Goal: Task Accomplishment & Management: Use online tool/utility

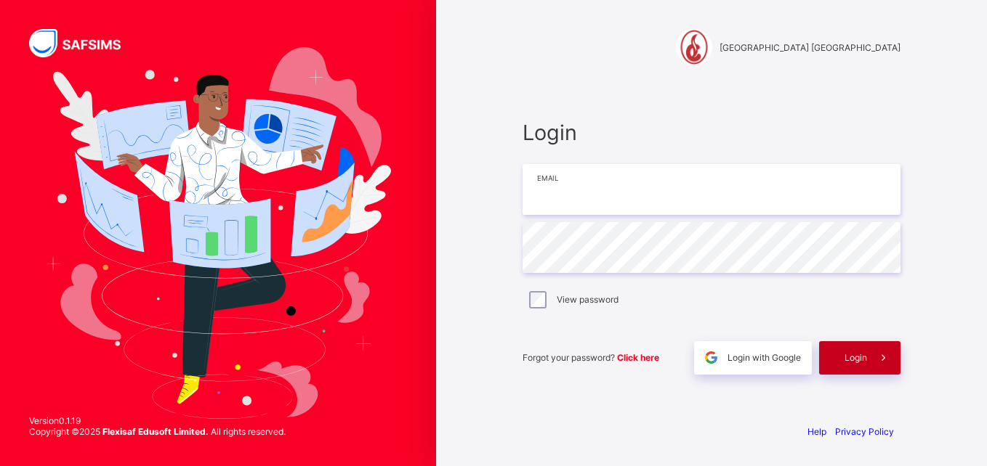
type input "**********"
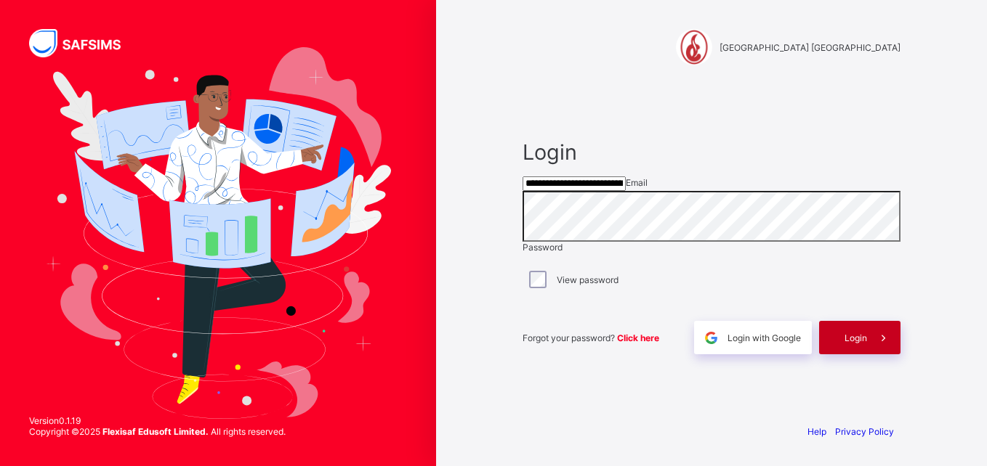
click at [874, 355] on span at bounding box center [883, 337] width 33 height 33
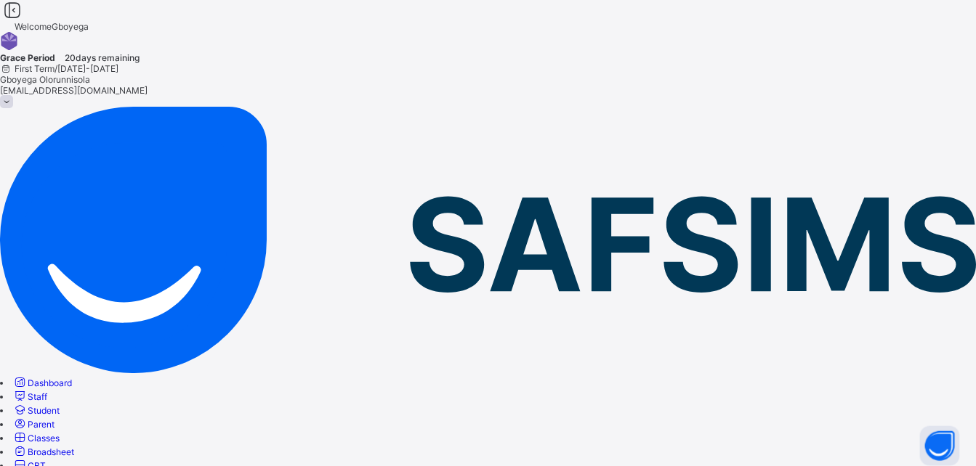
click at [60, 433] on span "Classes" at bounding box center [44, 438] width 32 height 11
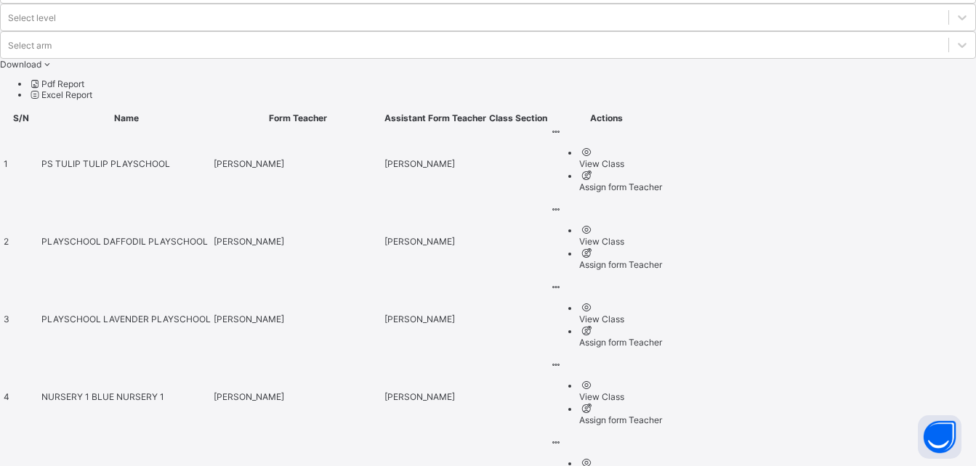
scroll to position [740, 0]
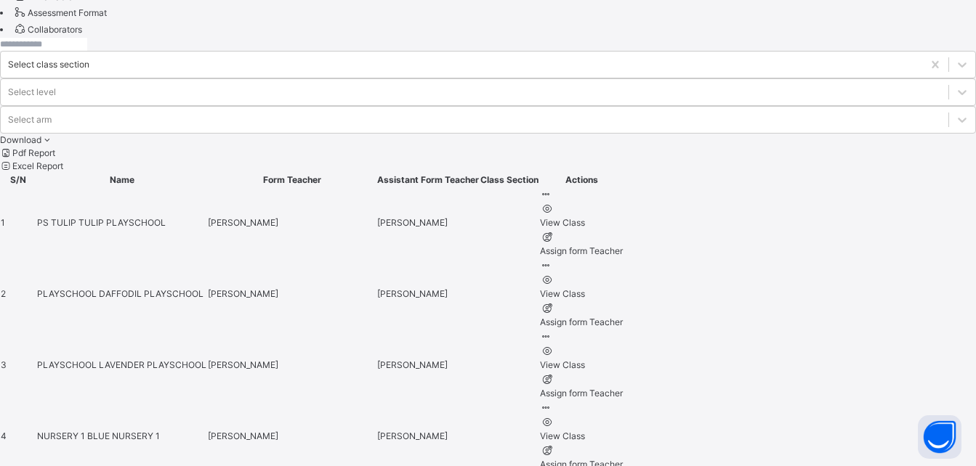
scroll to position [559, 0]
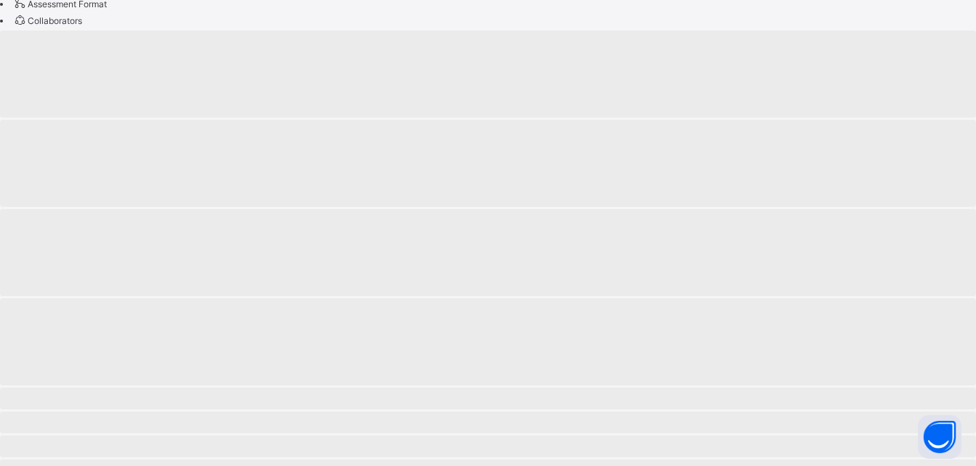
scroll to position [139, 0]
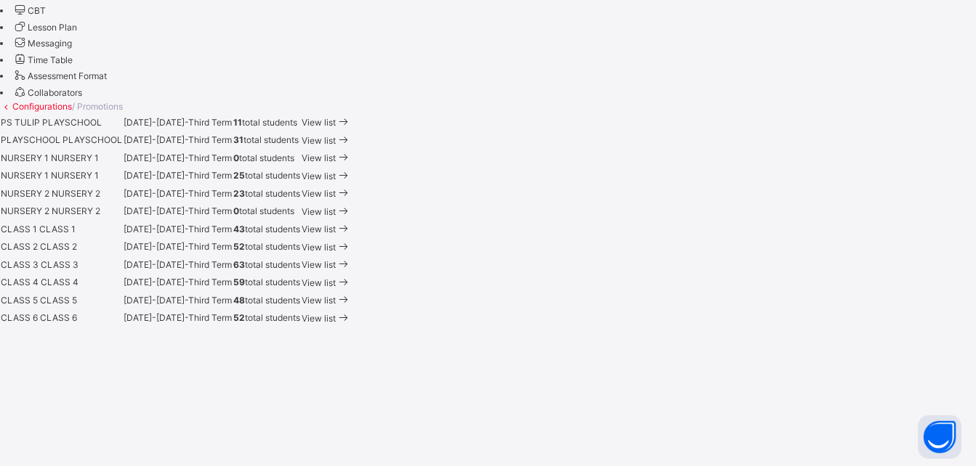
scroll to position [567, 0]
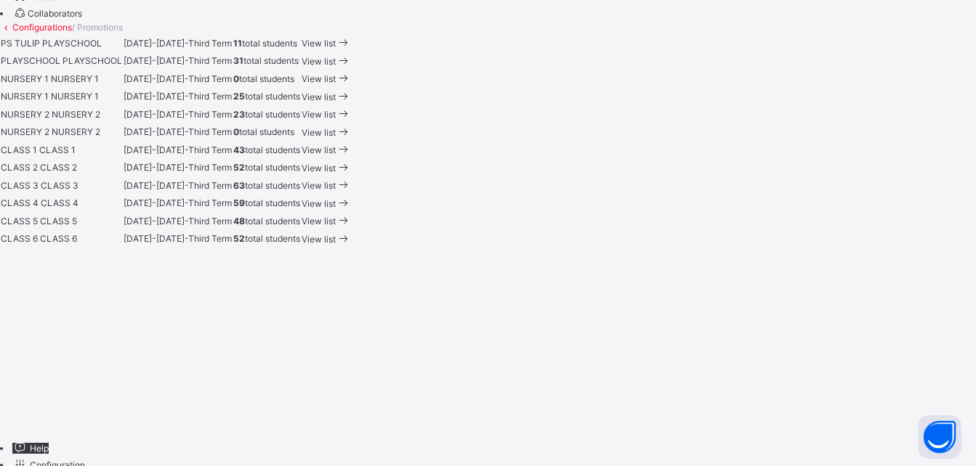
click at [38, 227] on span "CLASS 5" at bounding box center [19, 221] width 37 height 11
click at [336, 227] on span "View list" at bounding box center [319, 221] width 34 height 11
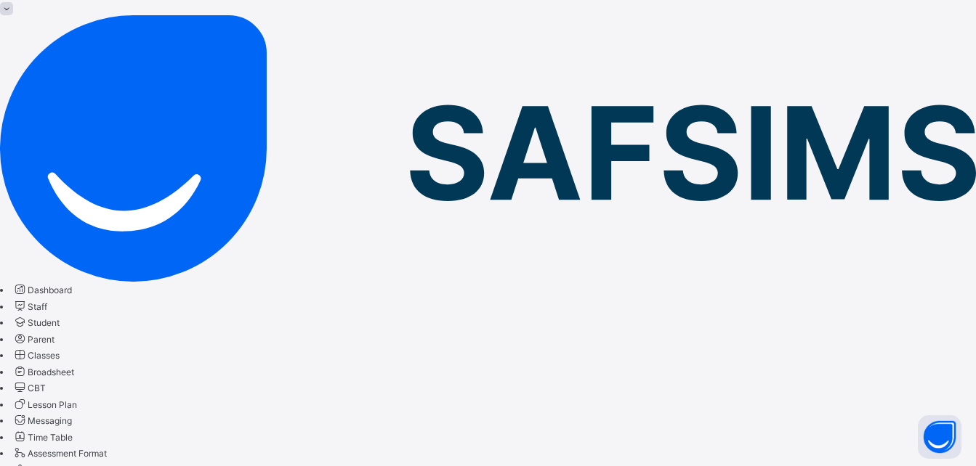
scroll to position [153, 0]
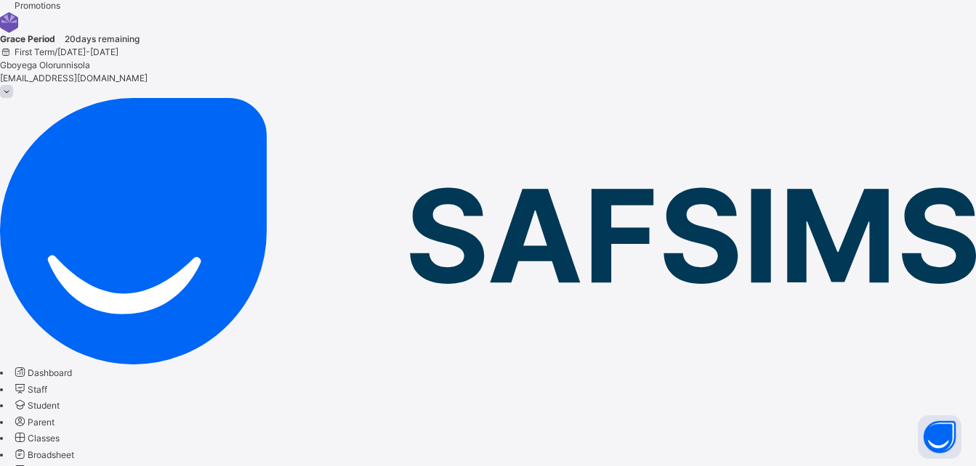
scroll to position [23, 0]
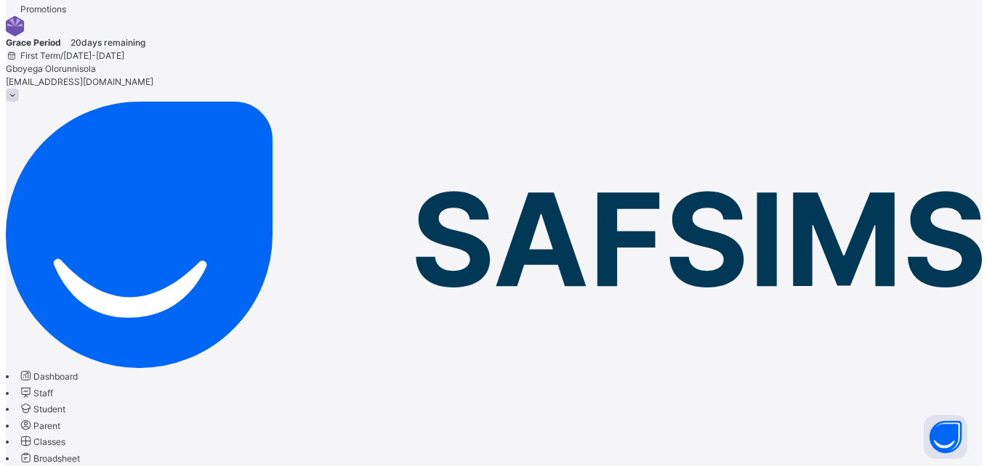
scroll to position [154, 0]
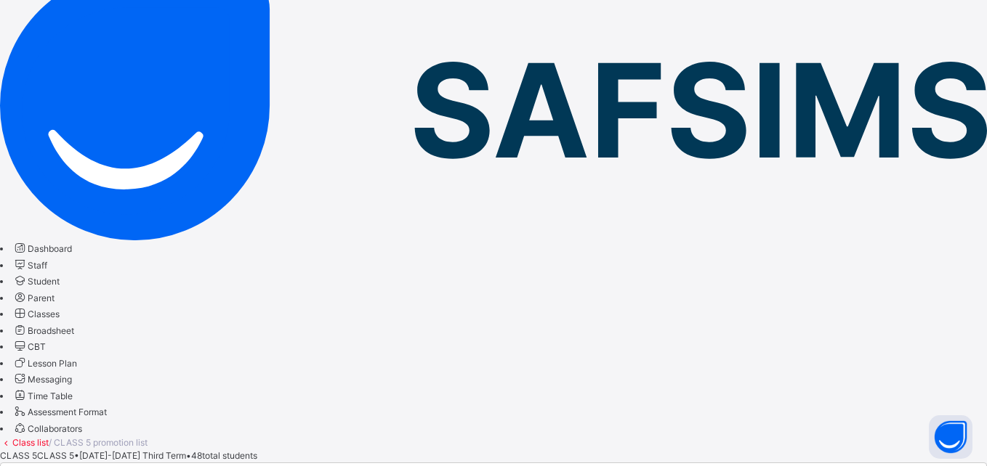
scroll to position [88, 0]
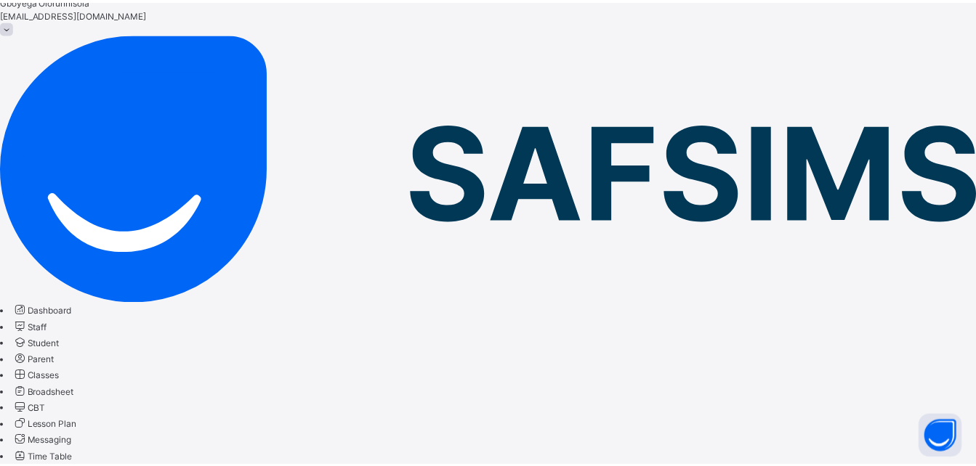
scroll to position [154, 0]
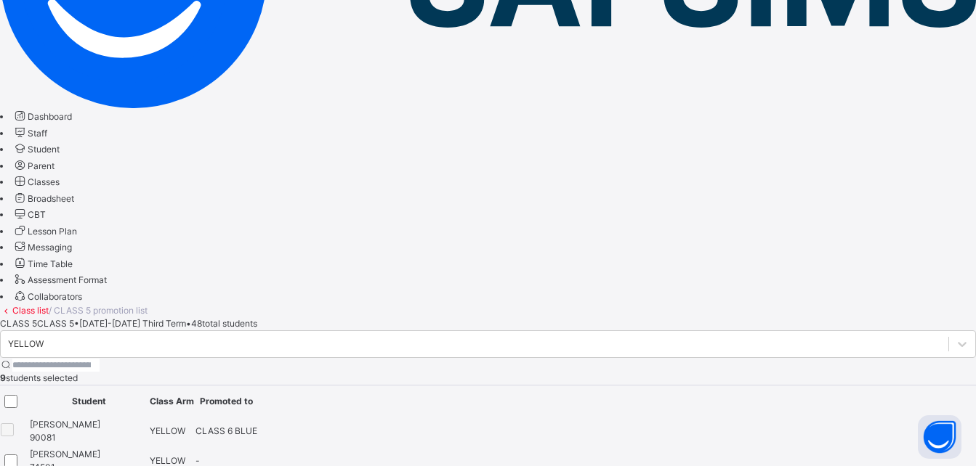
scroll to position [0, 0]
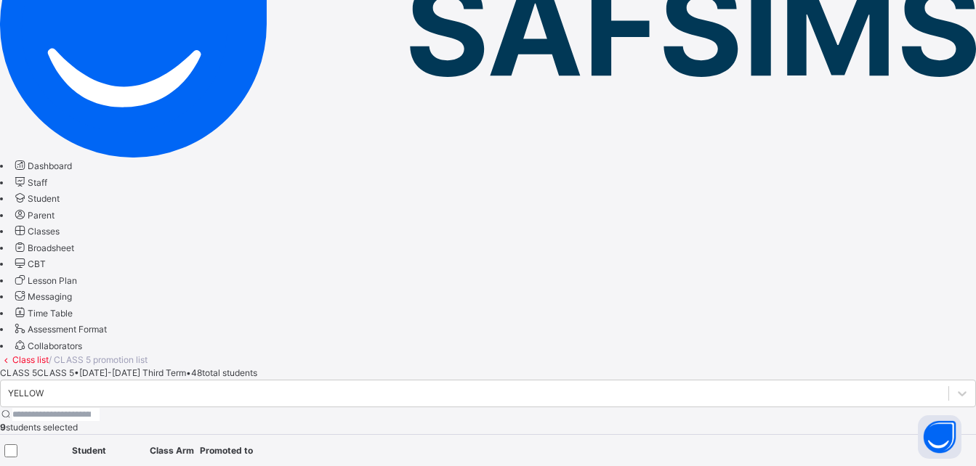
scroll to position [243, 0]
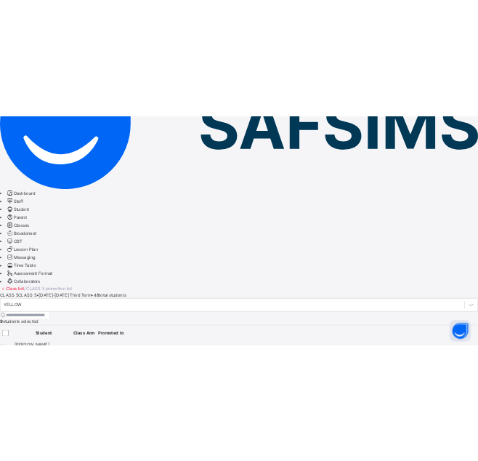
scroll to position [0, 0]
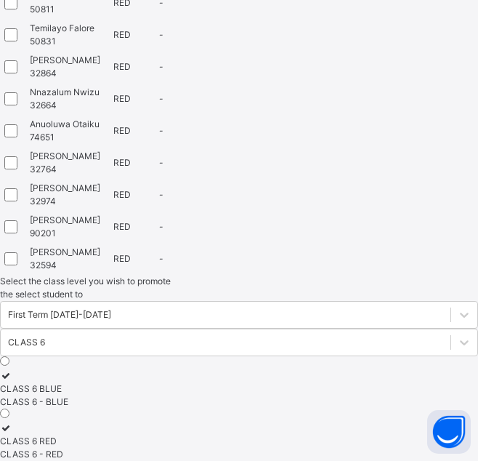
scroll to position [781, 0]
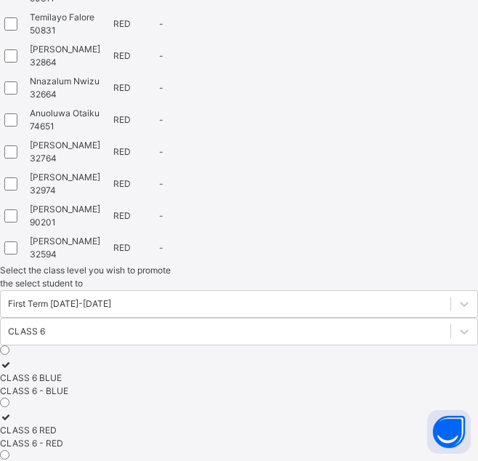
click at [25, 158] on div at bounding box center [14, 151] width 20 height 13
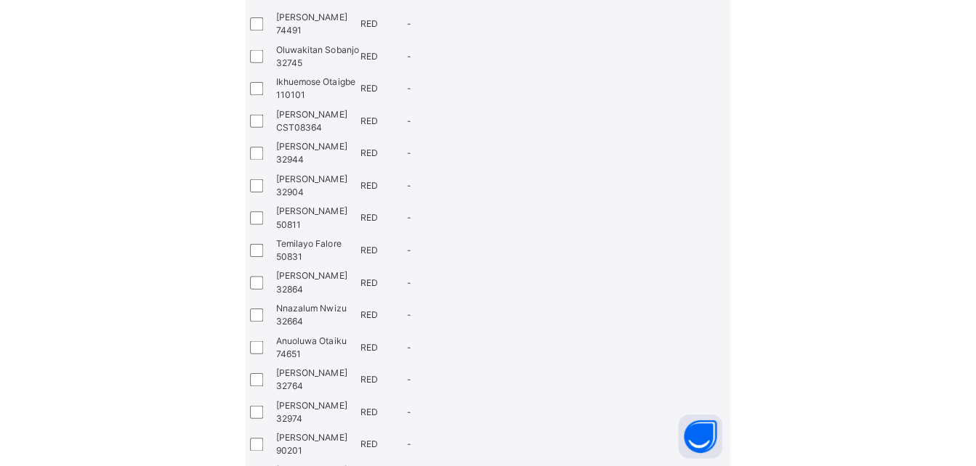
scroll to position [552, 0]
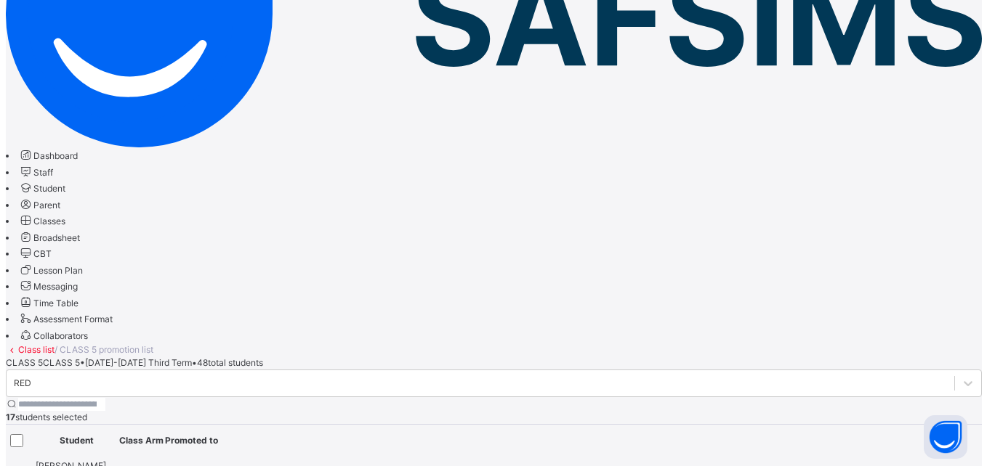
scroll to position [243, 0]
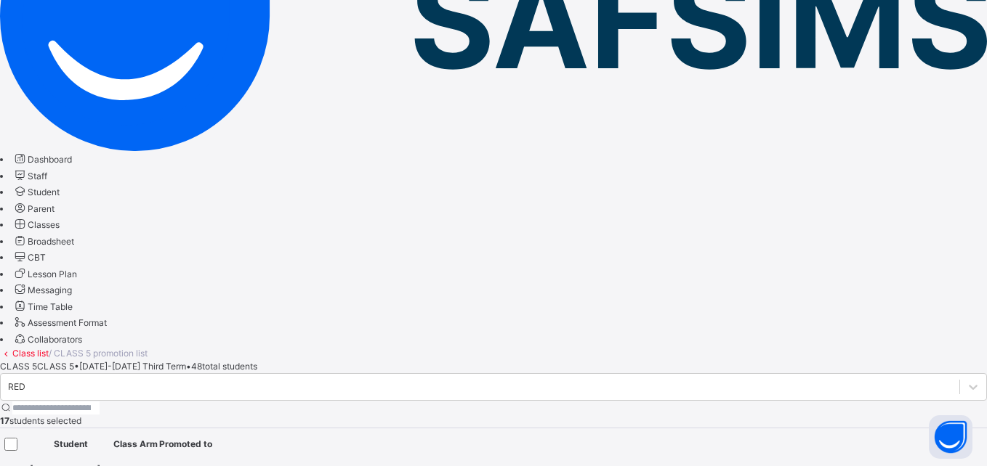
scroll to position [88, 0]
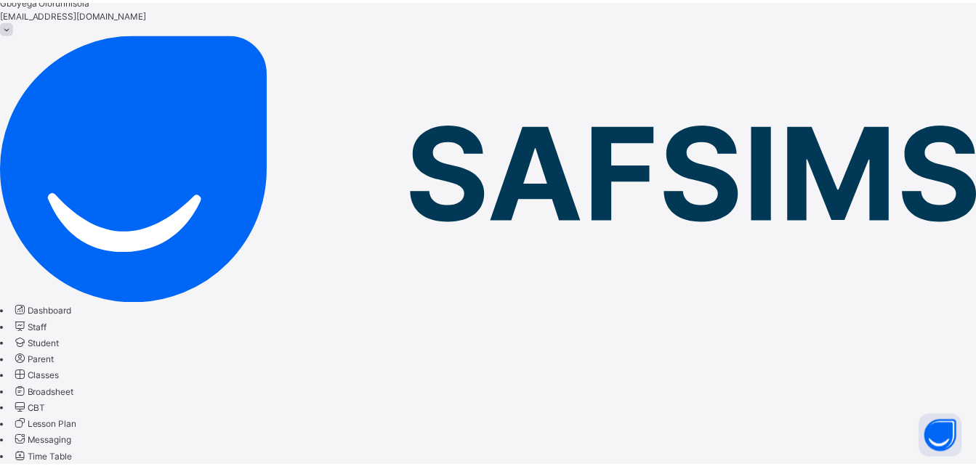
scroll to position [243, 0]
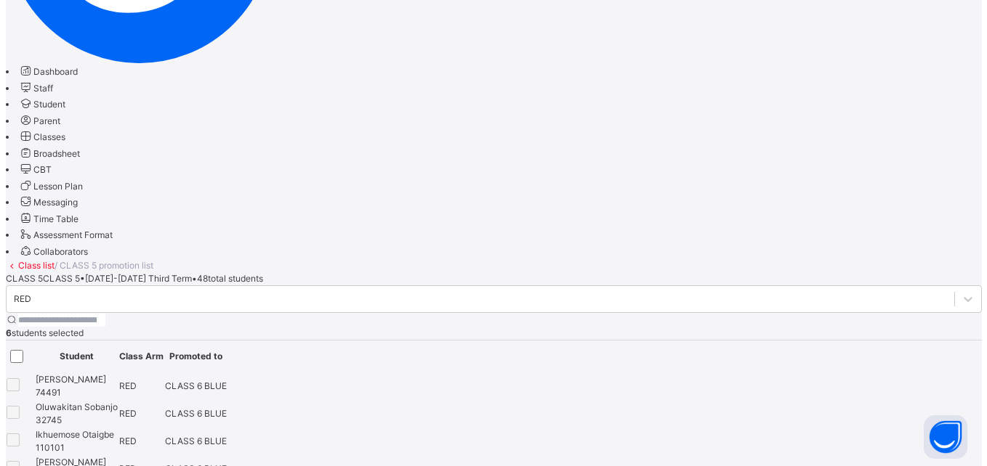
scroll to position [330, 0]
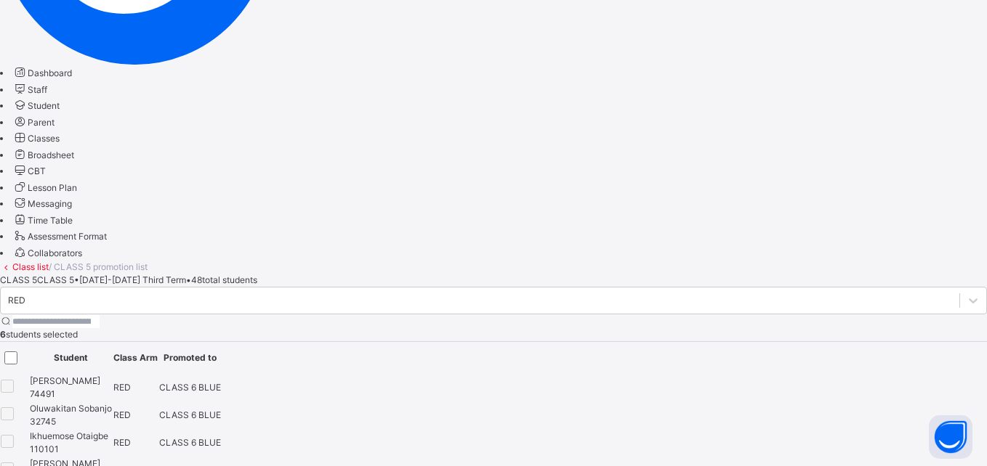
scroll to position [88, 0]
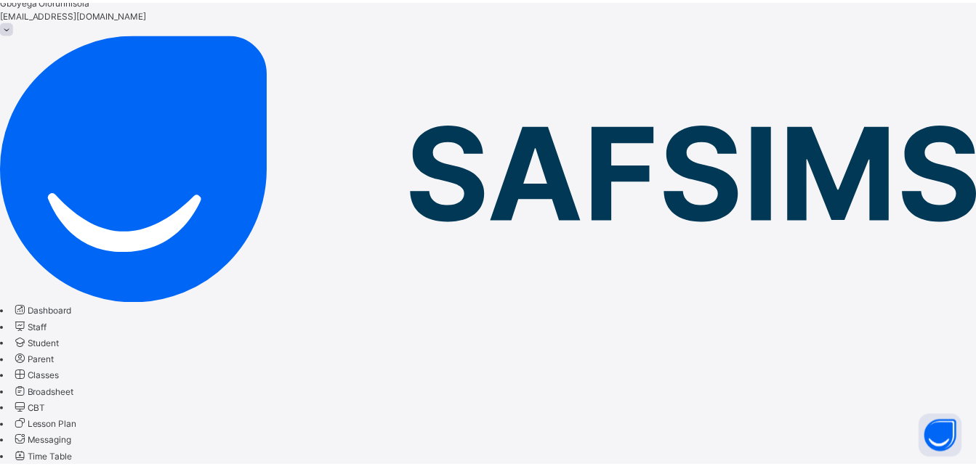
scroll to position [330, 0]
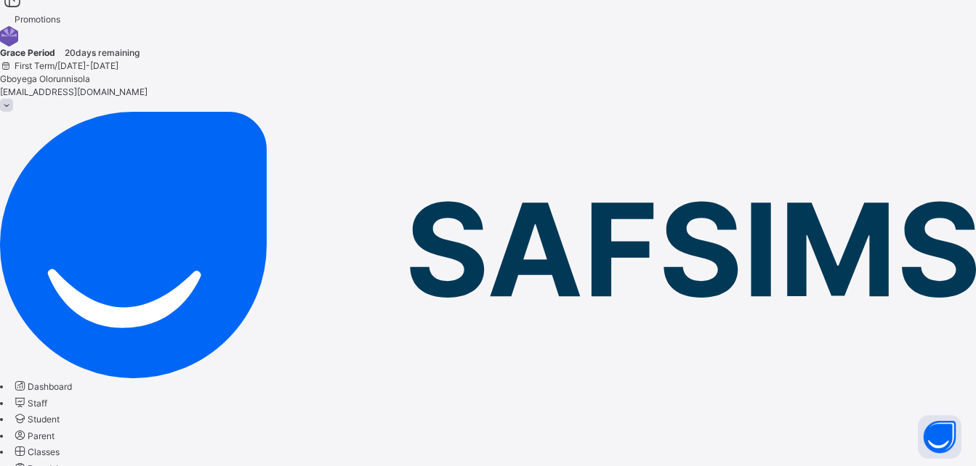
scroll to position [0, 0]
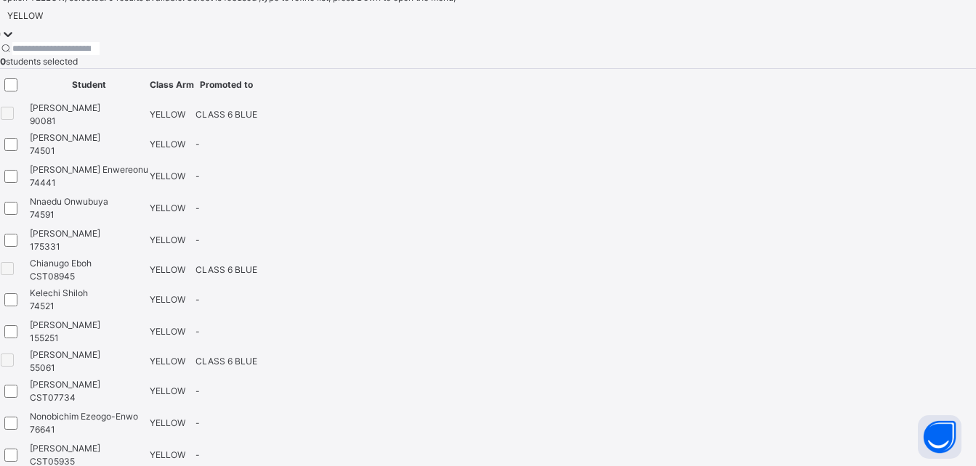
scroll to position [642, 0]
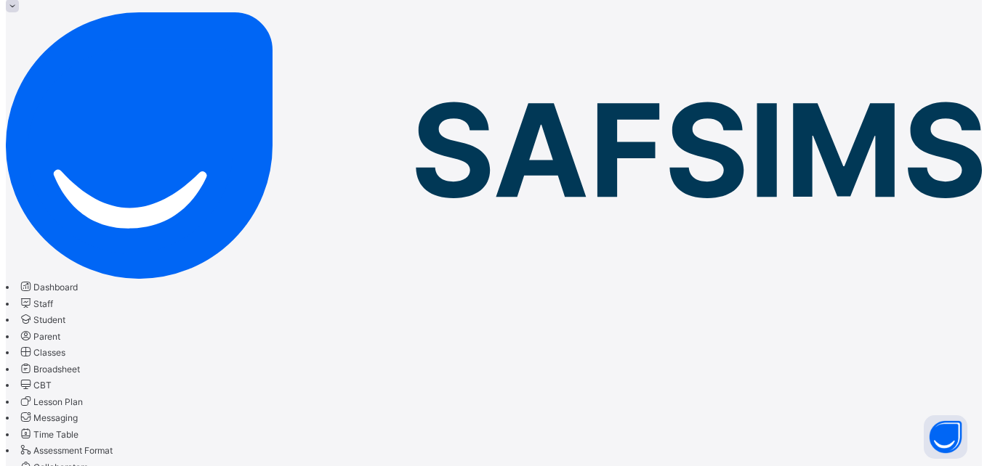
scroll to position [134, 0]
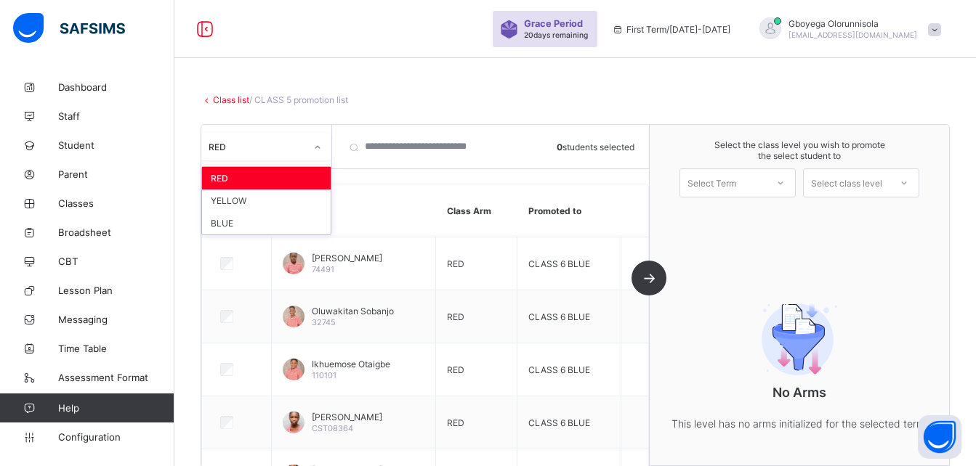
click at [318, 154] on icon at bounding box center [317, 147] width 9 height 15
click at [272, 200] on div "YELLOW" at bounding box center [266, 201] width 129 height 23
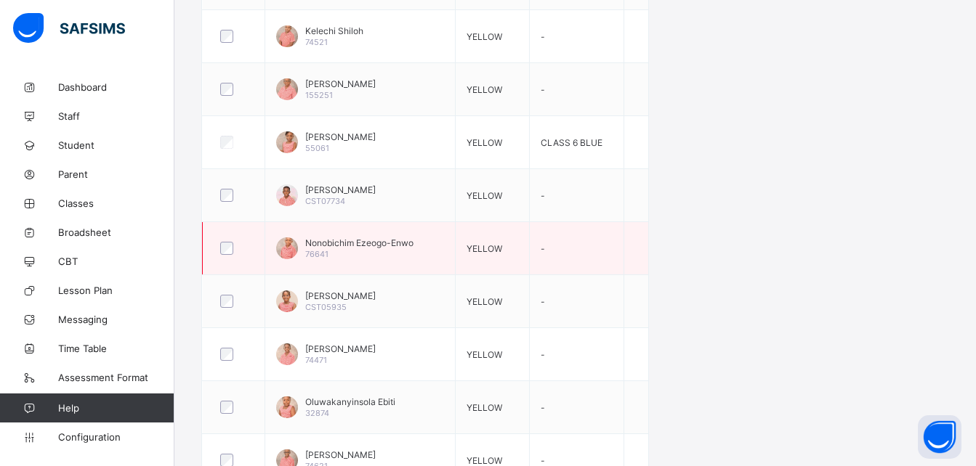
scroll to position [633, 0]
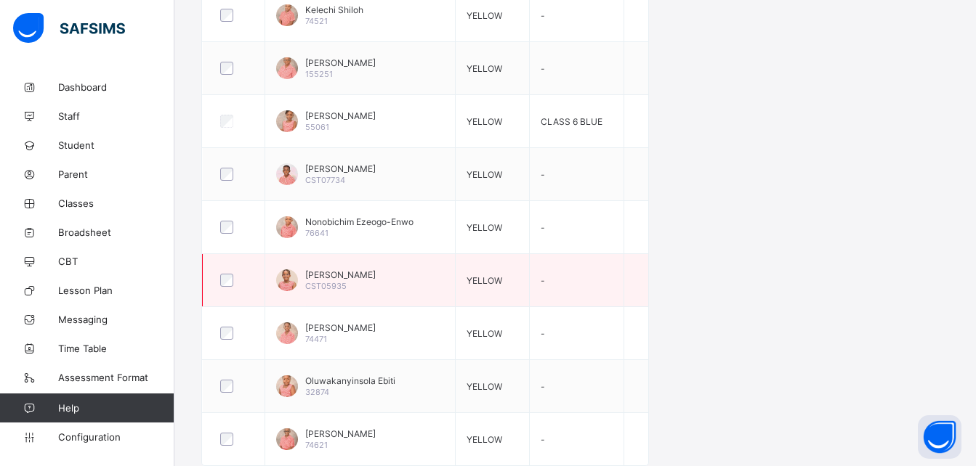
click at [508, 259] on tbody "[PERSON_NAME] 90081 YELLOW CLASS 6 BLUE [PERSON_NAME] 74501 YELLOW - [PERSON_NA…" at bounding box center [426, 69] width 446 height 796
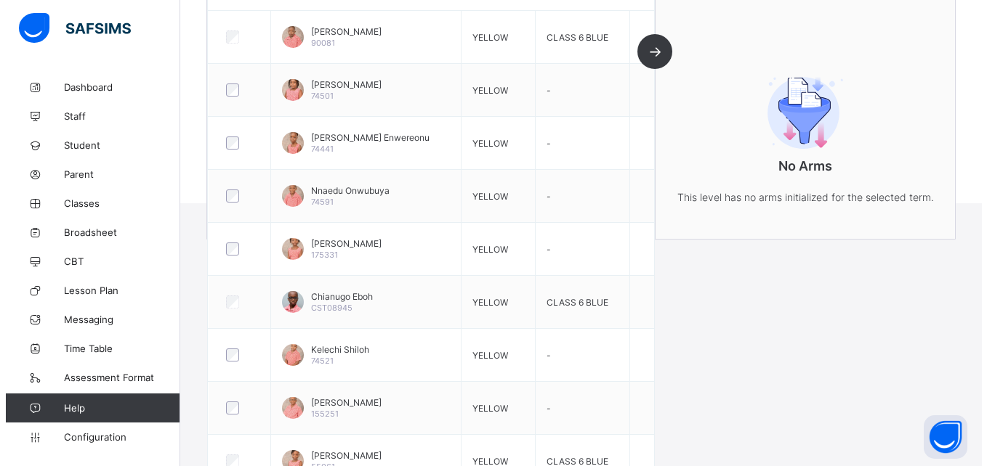
scroll to position [0, 0]
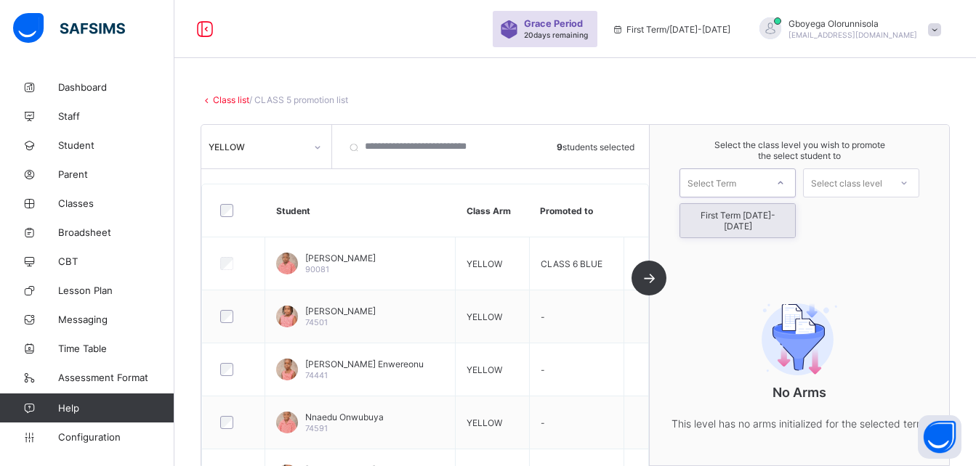
click at [766, 191] on div "Select Term" at bounding box center [723, 183] width 86 height 20
click at [748, 217] on div "First Term [DATE]-[DATE]" at bounding box center [737, 220] width 115 height 33
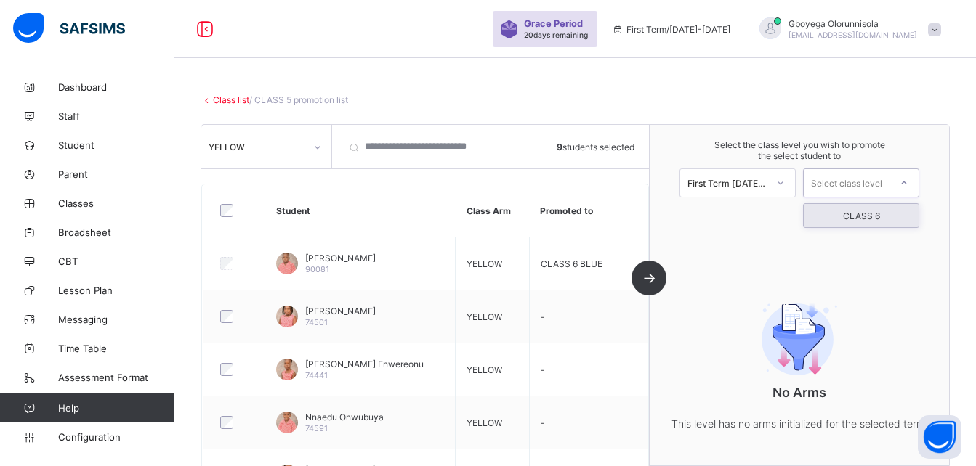
click at [886, 169] on div "Select class level" at bounding box center [861, 183] width 116 height 29
click at [869, 216] on div "CLASS 6" at bounding box center [861, 215] width 115 height 23
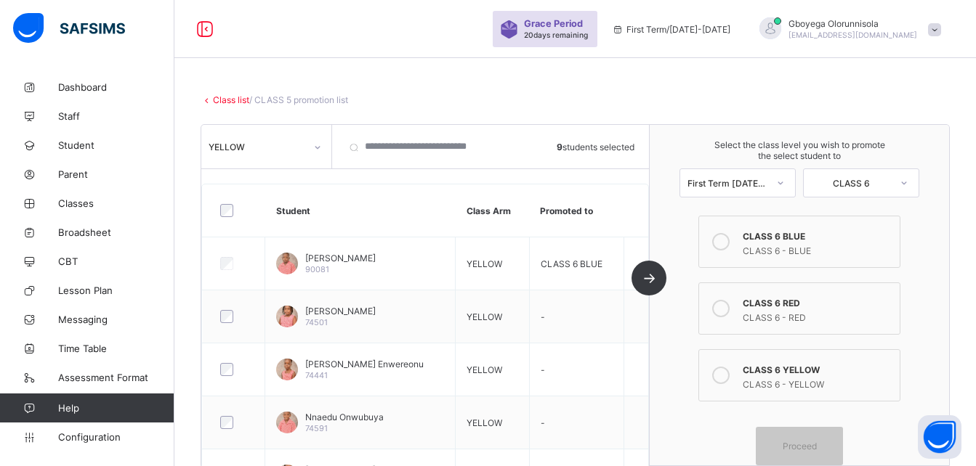
click at [779, 304] on div "CLASS 6 RED" at bounding box center [818, 301] width 150 height 15
click at [804, 449] on span "Proceed" at bounding box center [800, 446] width 34 height 11
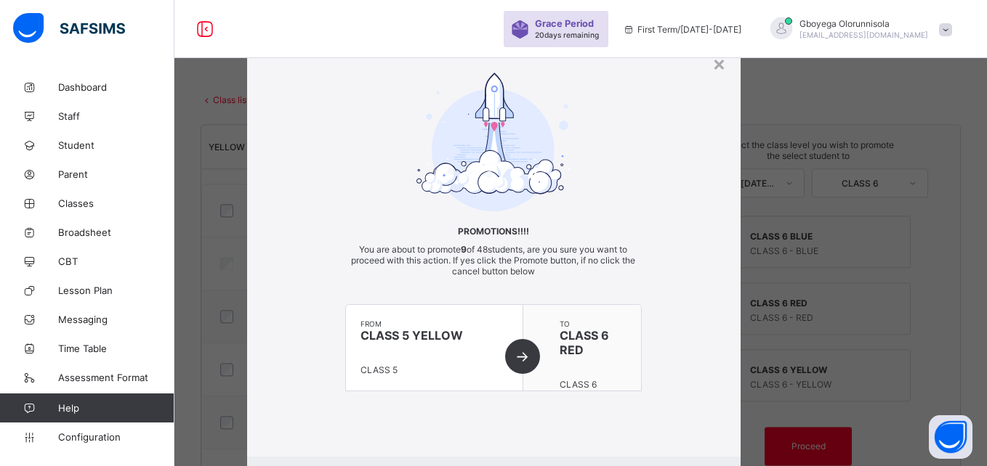
scroll to position [79, 0]
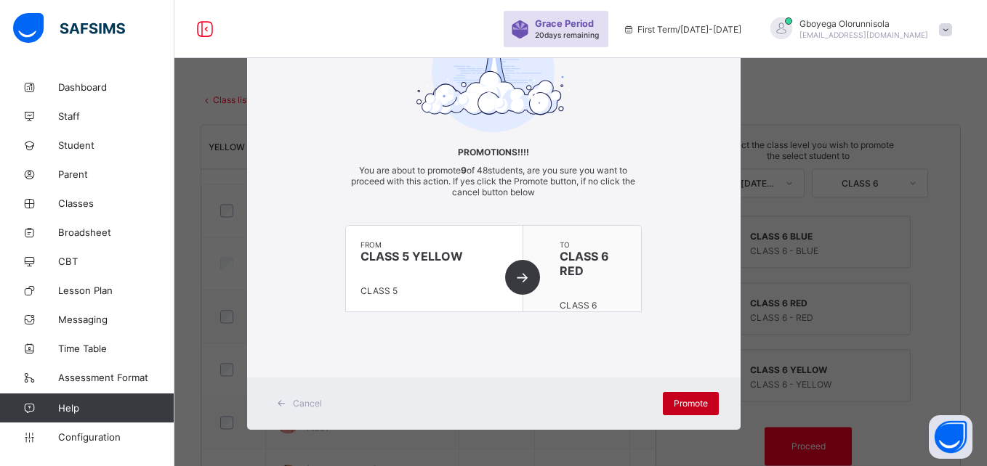
click at [688, 400] on span "Promote" at bounding box center [691, 403] width 34 height 11
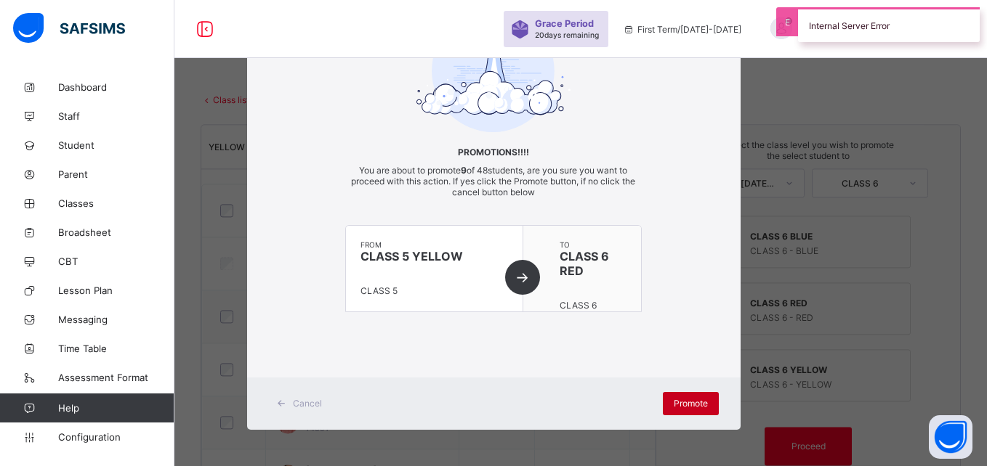
click at [682, 405] on span "Promote" at bounding box center [691, 403] width 34 height 11
click at [775, 249] on div "× Promotions!!!! You are about to promote 9 of 48 students, are you sure you wa…" at bounding box center [493, 233] width 987 height 466
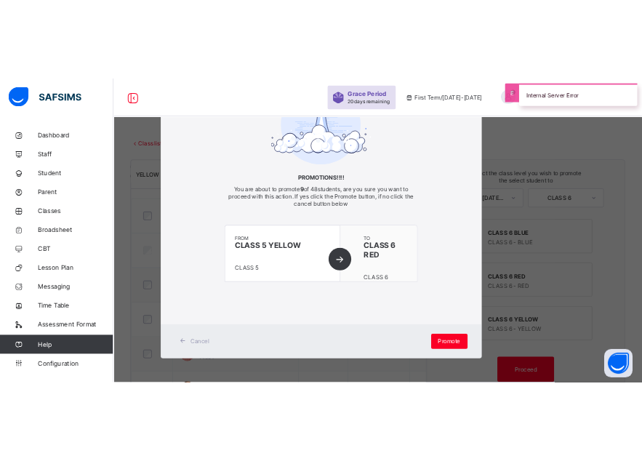
scroll to position [0, 0]
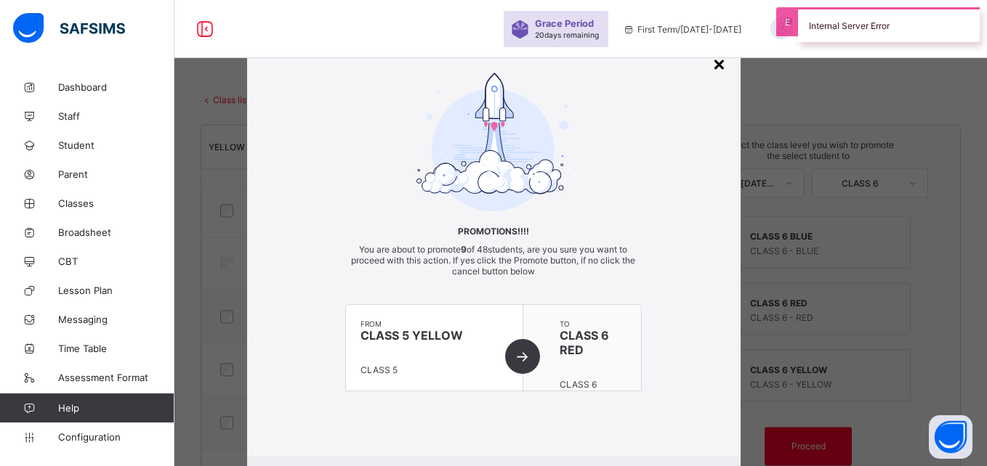
click at [718, 67] on div "×" at bounding box center [719, 63] width 14 height 25
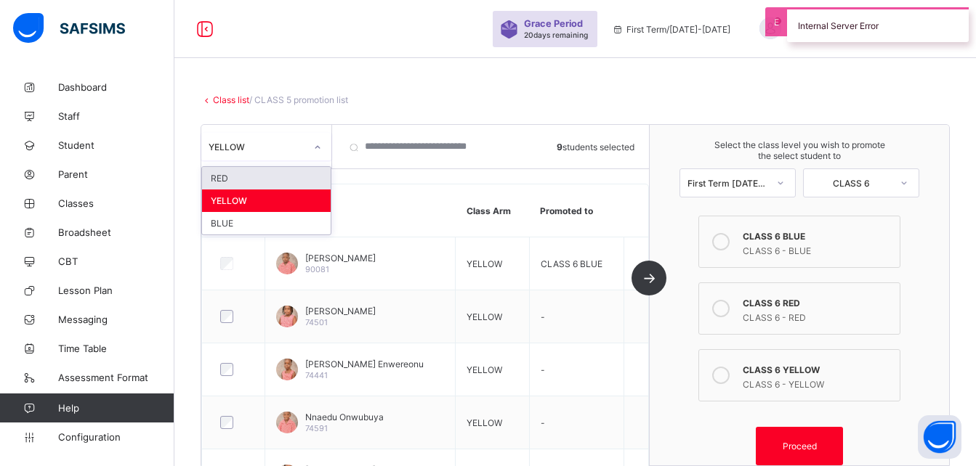
click at [304, 158] on div at bounding box center [318, 147] width 28 height 28
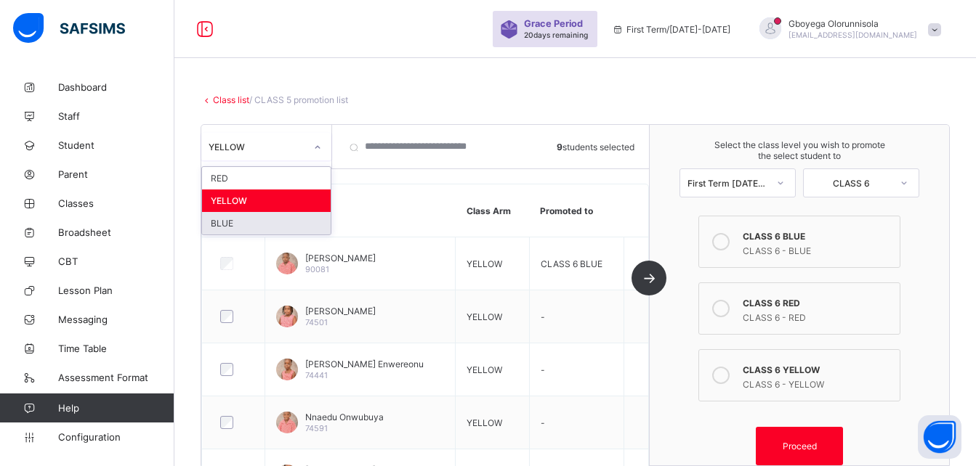
click at [283, 222] on div "BLUE" at bounding box center [266, 223] width 129 height 23
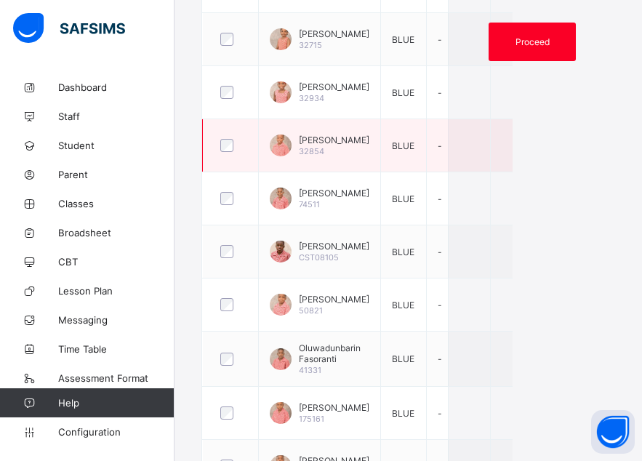
scroll to position [577, 0]
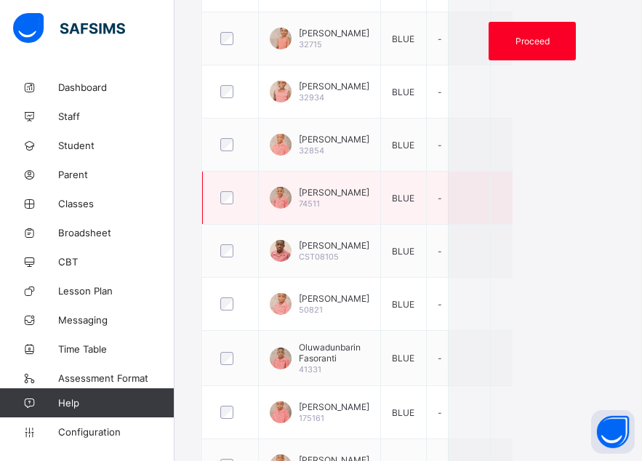
click at [233, 204] on div at bounding box center [230, 197] width 26 height 13
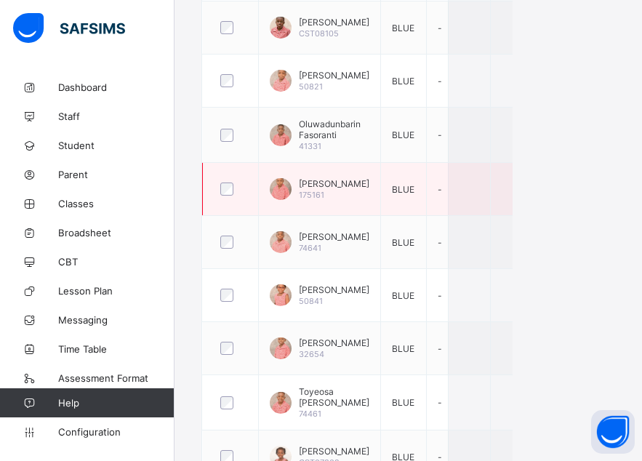
scroll to position [853, 0]
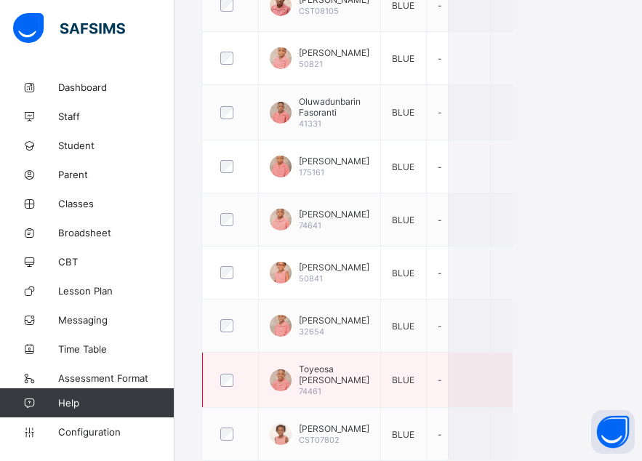
click at [296, 371] on div "Toyeosa [PERSON_NAME] 74461" at bounding box center [320, 379] width 100 height 33
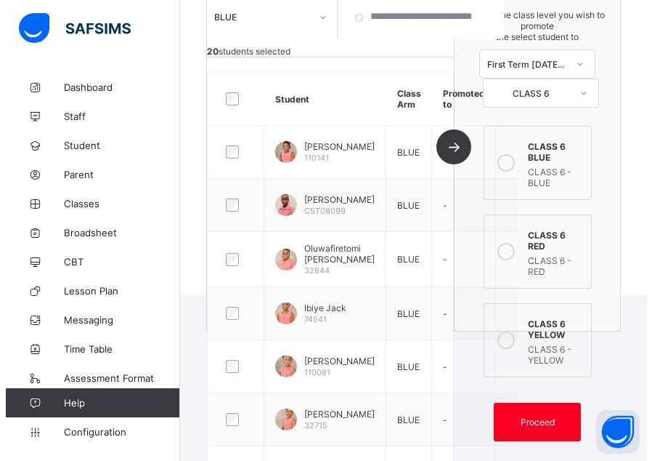
scroll to position [193, 0]
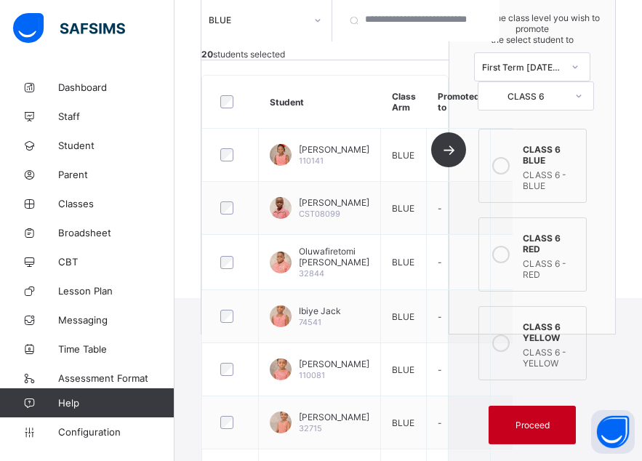
click at [529, 419] on span "Proceed" at bounding box center [532, 424] width 34 height 11
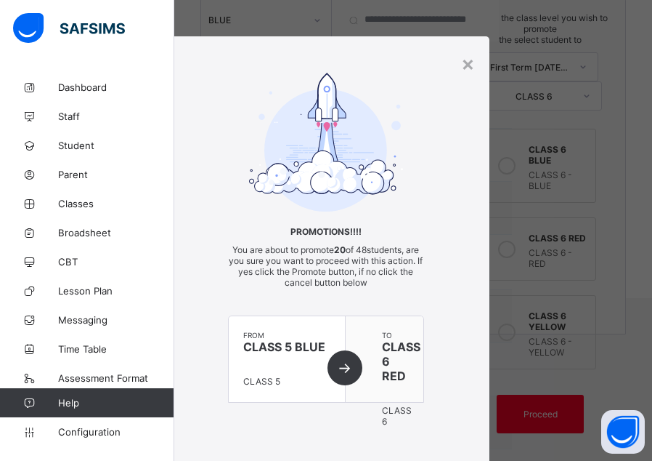
scroll to position [96, 0]
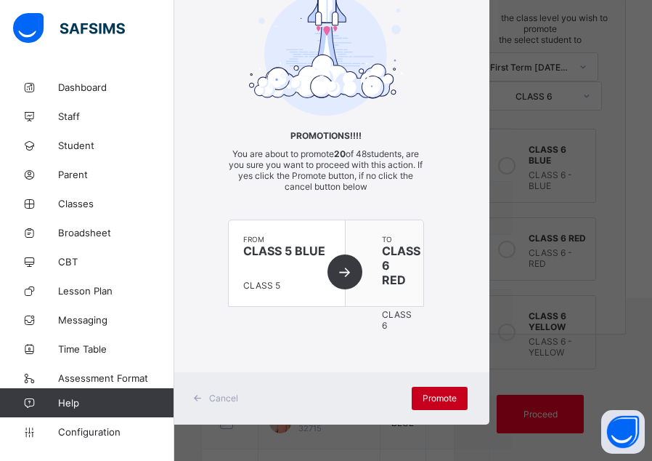
click at [434, 392] on div "Promote" at bounding box center [440, 398] width 56 height 23
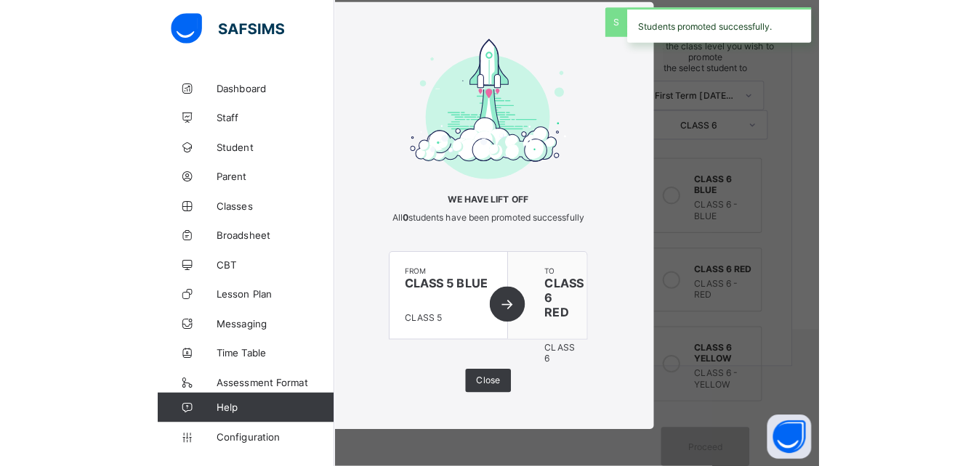
scroll to position [193, 0]
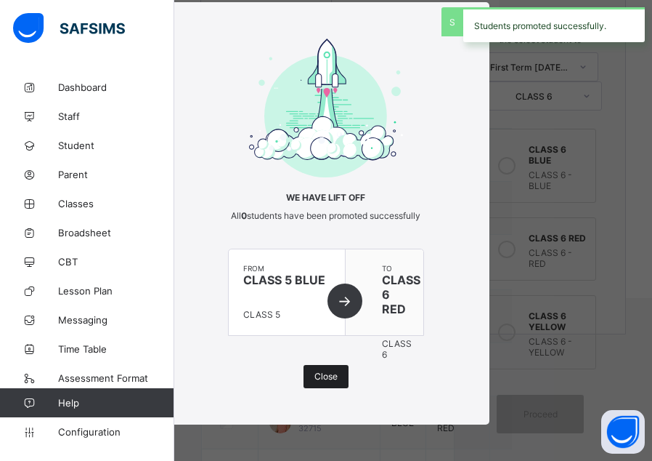
click at [321, 379] on span "Close" at bounding box center [326, 376] width 23 height 11
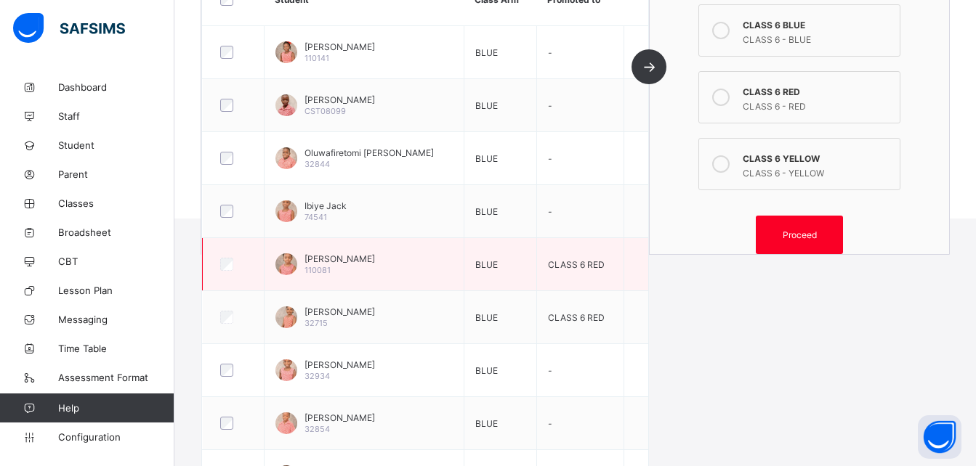
scroll to position [409, 0]
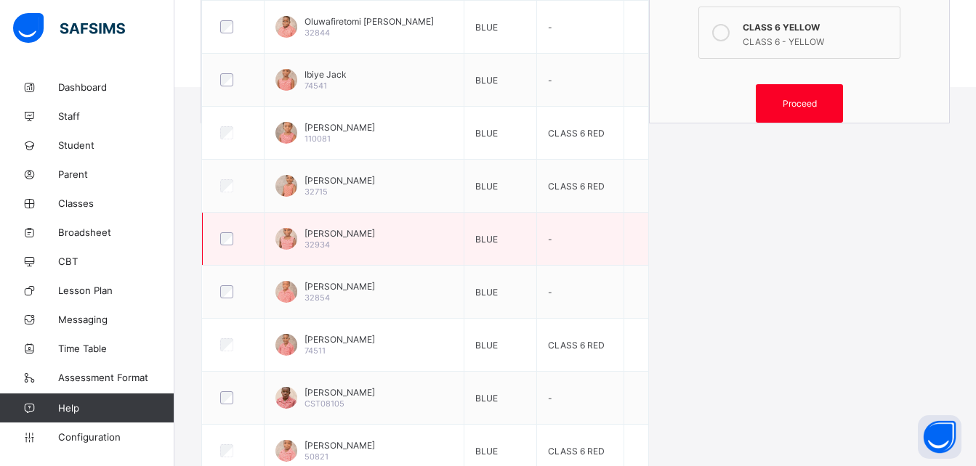
click at [248, 239] on div at bounding box center [233, 239] width 32 height 13
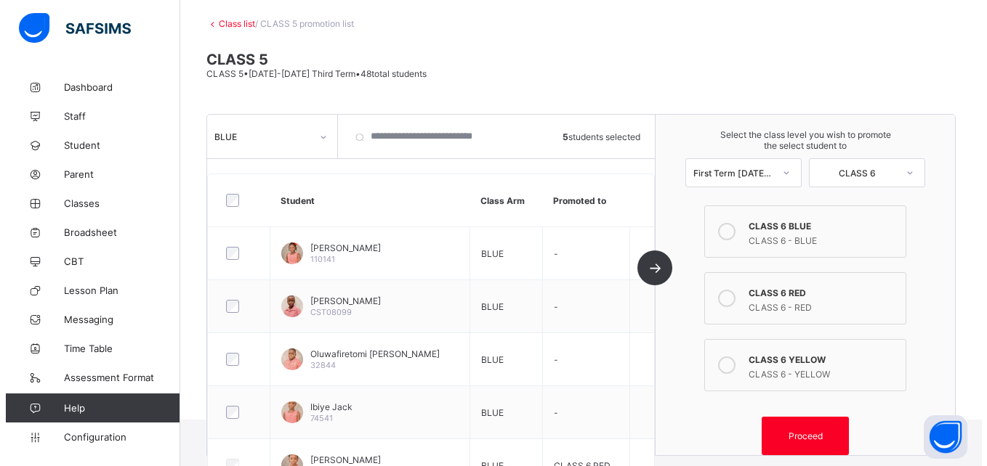
scroll to position [78, 0]
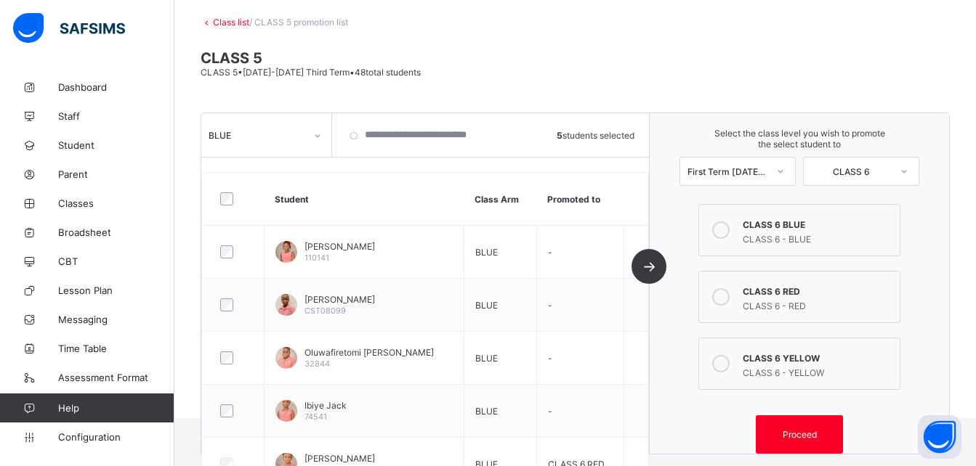
click at [837, 236] on div "CLASS 6 - BLUE" at bounding box center [818, 237] width 150 height 15
click at [807, 433] on span "Proceed" at bounding box center [800, 434] width 34 height 11
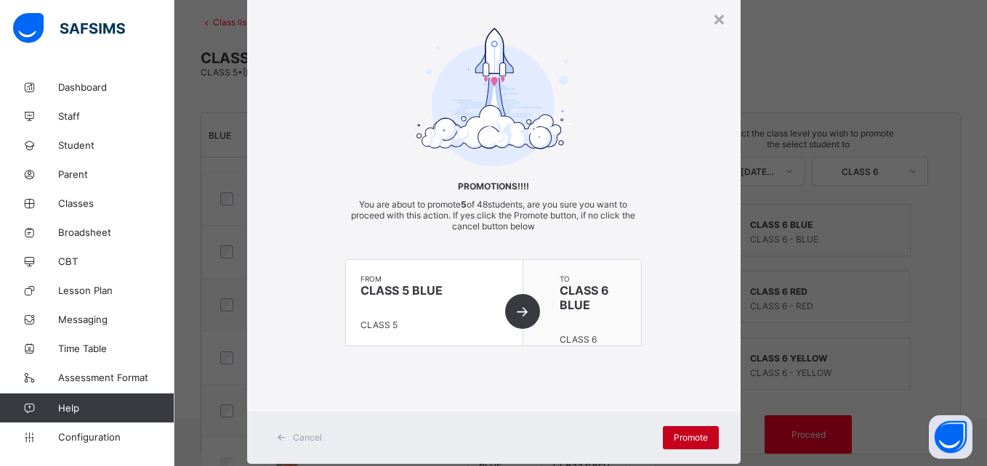
click at [684, 442] on span "Promote" at bounding box center [691, 437] width 34 height 11
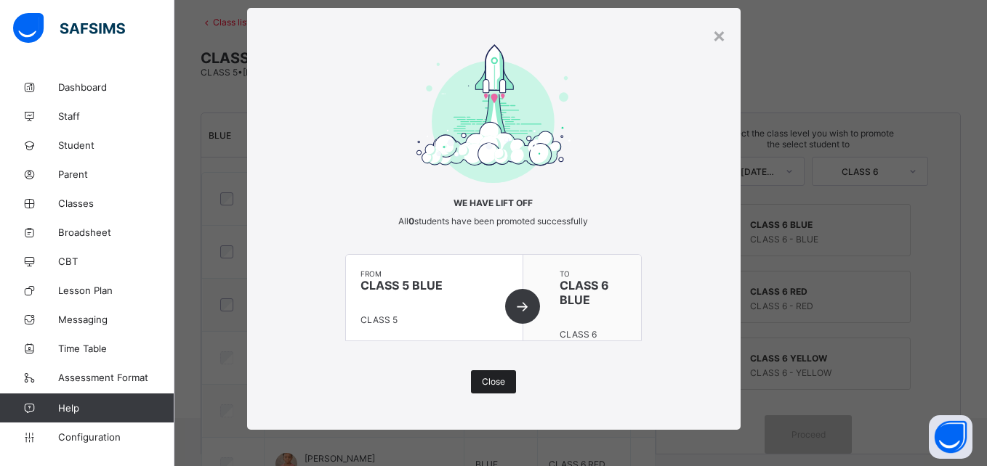
click at [496, 381] on span "Close" at bounding box center [493, 381] width 23 height 11
